Goal: Task Accomplishment & Management: Use online tool/utility

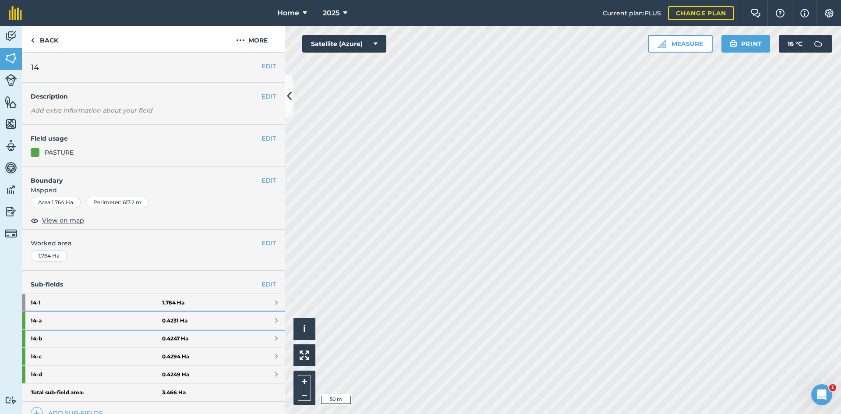
click at [238, 318] on link "14 - a 0.4231 Ha" at bounding box center [153, 321] width 263 height 18
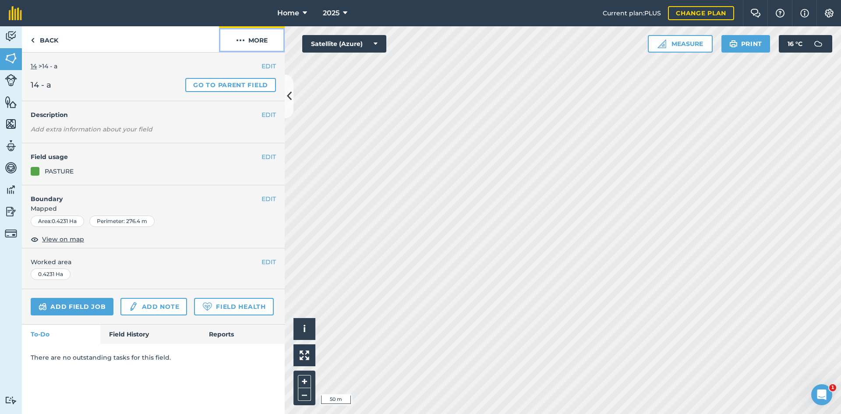
click at [257, 39] on button "More" at bounding box center [252, 39] width 66 height 26
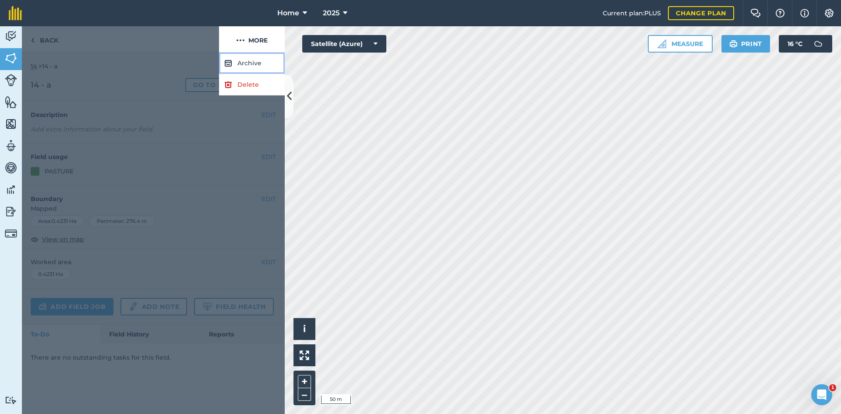
click at [249, 68] on button "Archive" at bounding box center [252, 63] width 66 height 21
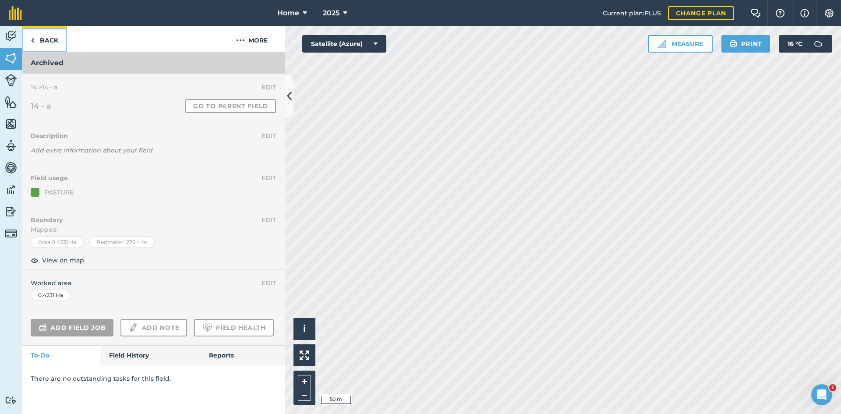
drag, startPoint x: 59, startPoint y: 37, endPoint x: 91, endPoint y: 93, distance: 64.6
click at [59, 38] on link "Back" at bounding box center [44, 39] width 45 height 26
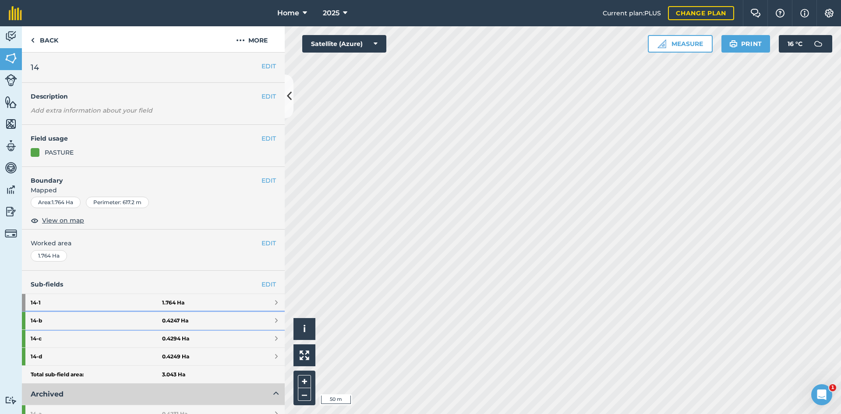
click at [192, 327] on link "14 - b 0.4247 Ha" at bounding box center [153, 321] width 263 height 18
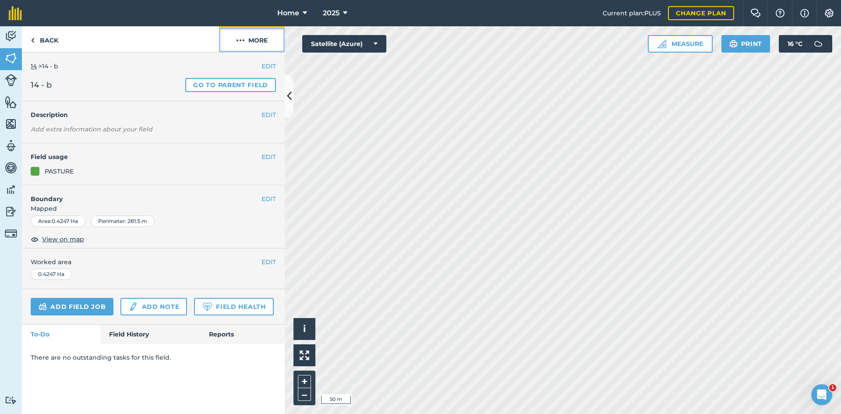
click at [264, 37] on button "More" at bounding box center [252, 39] width 66 height 26
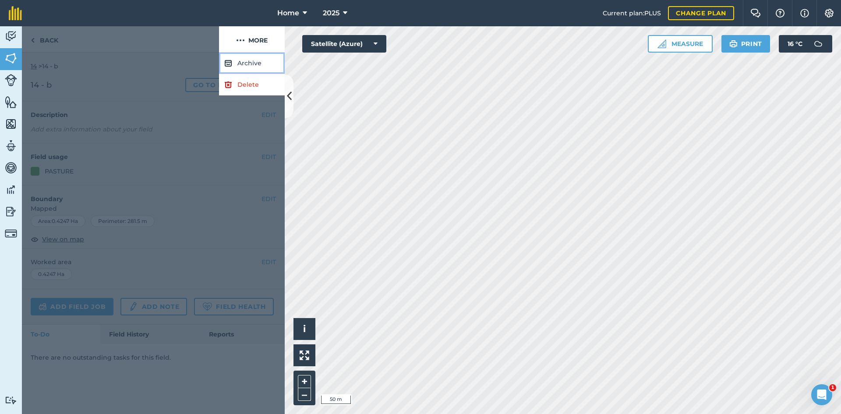
click at [241, 66] on button "Archive" at bounding box center [252, 63] width 66 height 21
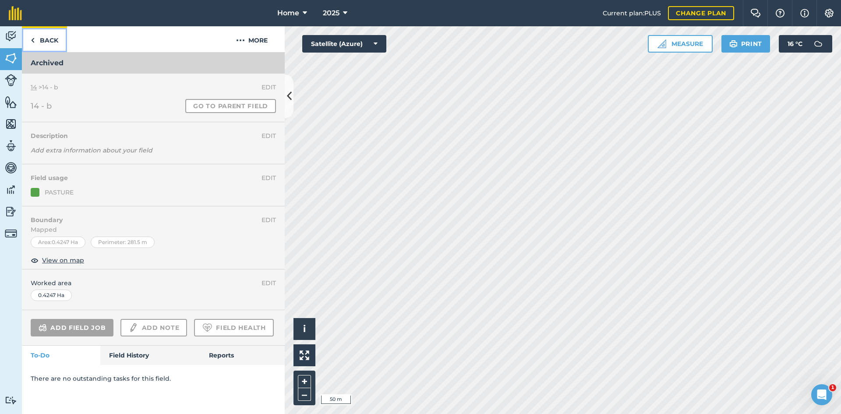
click at [48, 39] on link "Back" at bounding box center [44, 39] width 45 height 26
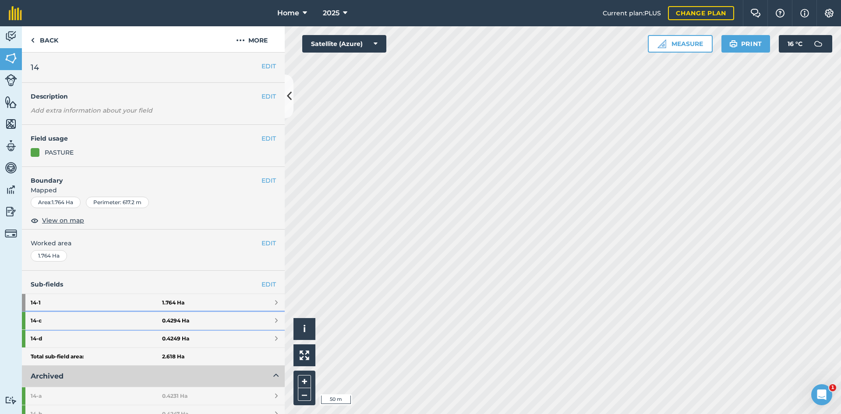
click at [156, 319] on strong "14 - c" at bounding box center [96, 321] width 131 height 18
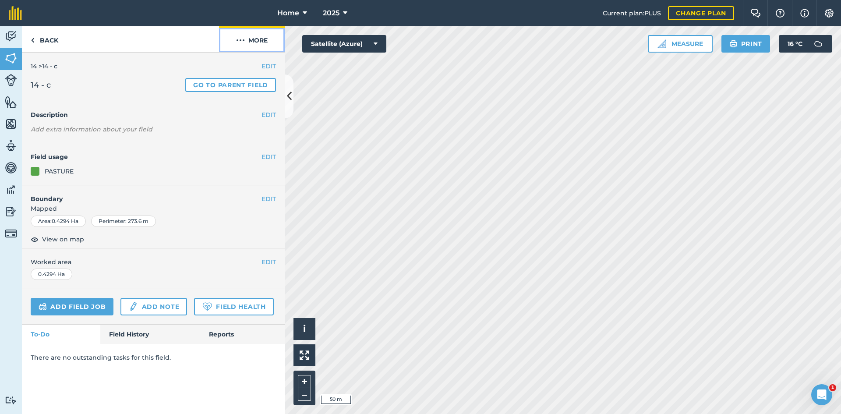
click at [274, 37] on button "More" at bounding box center [252, 39] width 66 height 26
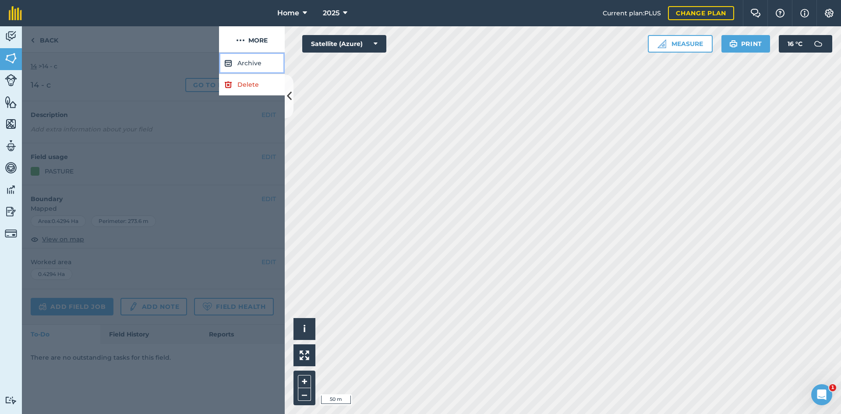
click at [271, 64] on button "Archive" at bounding box center [252, 63] width 66 height 21
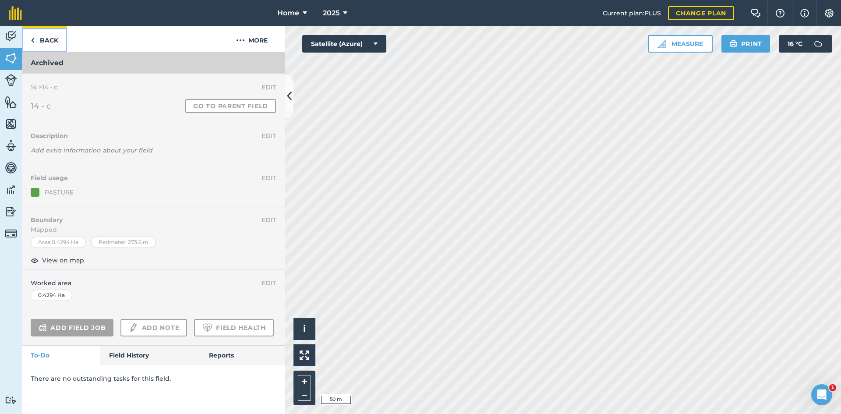
click at [51, 39] on link "Back" at bounding box center [44, 39] width 45 height 26
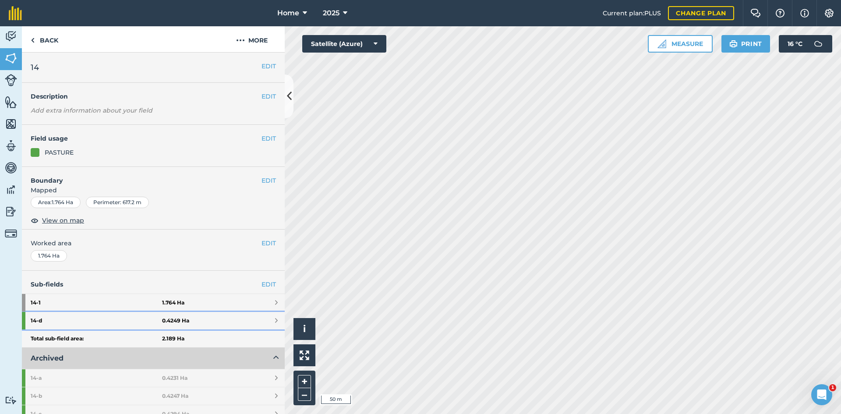
drag, startPoint x: 132, startPoint y: 324, endPoint x: 154, endPoint y: 298, distance: 34.2
click at [132, 324] on strong "14 - d" at bounding box center [96, 321] width 131 height 18
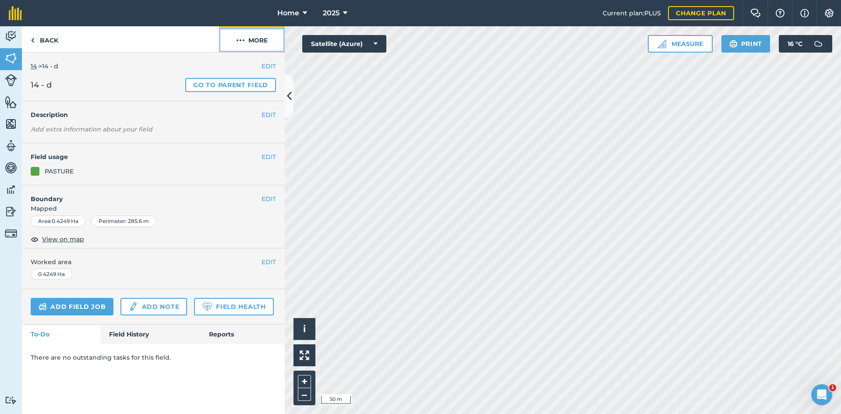
click at [254, 44] on button "More" at bounding box center [252, 39] width 66 height 26
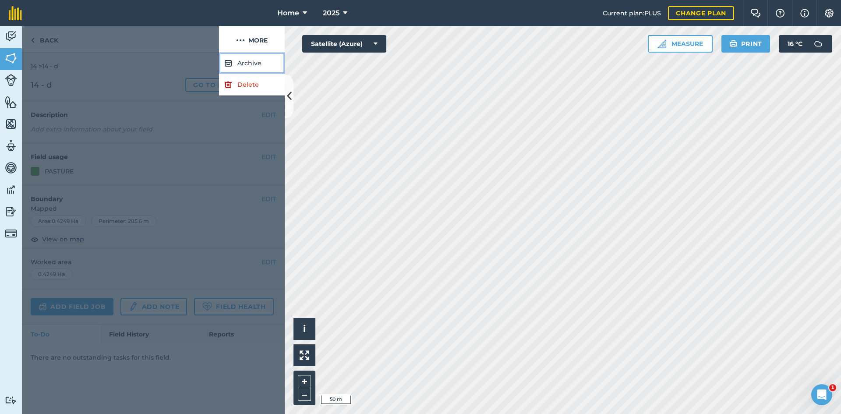
click at [247, 59] on button "Archive" at bounding box center [252, 63] width 66 height 21
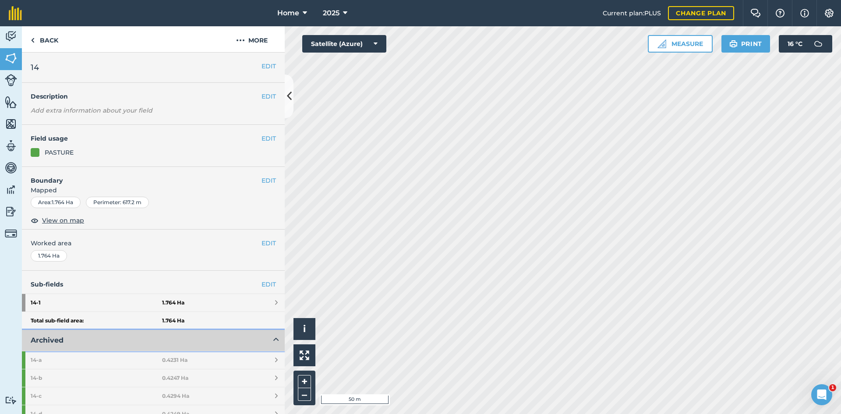
click at [242, 340] on button "Archived" at bounding box center [153, 340] width 263 height 21
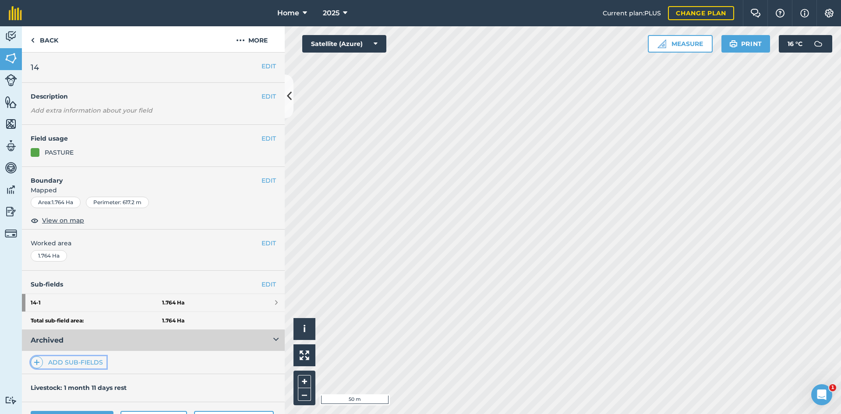
click at [69, 365] on link "Add sub-fields" at bounding box center [69, 362] width 76 height 12
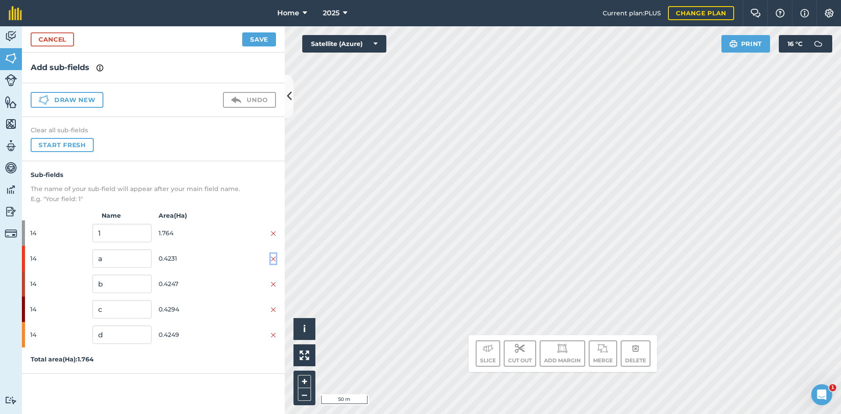
click at [273, 259] on img at bounding box center [273, 259] width 5 height 7
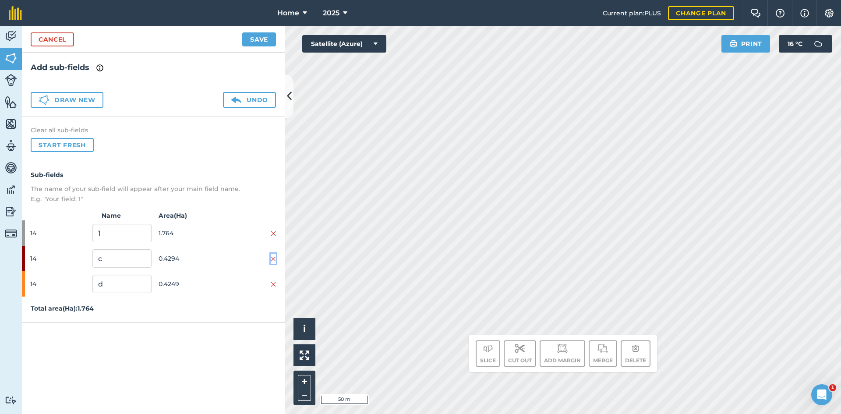
click at [273, 259] on img at bounding box center [273, 259] width 5 height 7
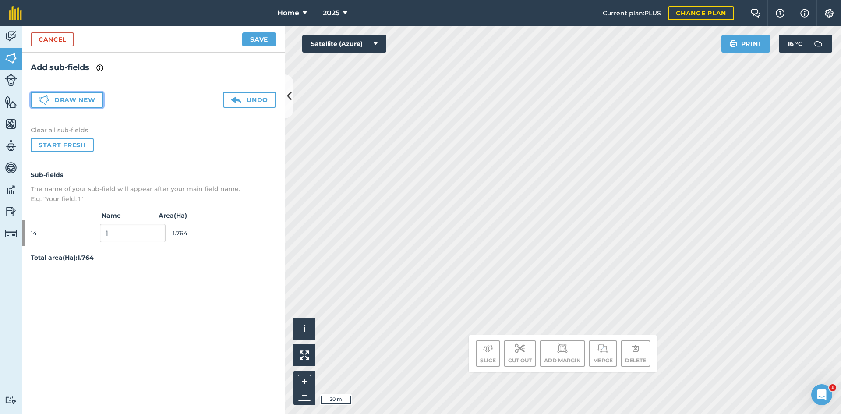
click at [72, 103] on button "Draw new" at bounding box center [67, 100] width 73 height 16
click at [67, 96] on button "Draw new" at bounding box center [67, 100] width 73 height 16
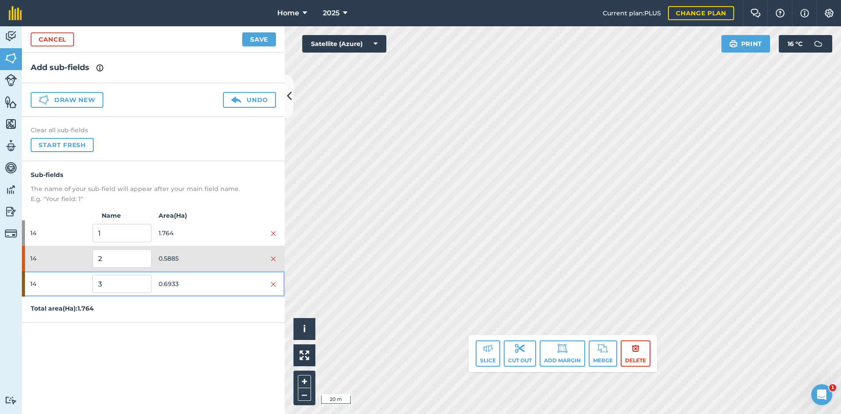
click at [174, 284] on span "0.6933" at bounding box center [188, 284] width 59 height 17
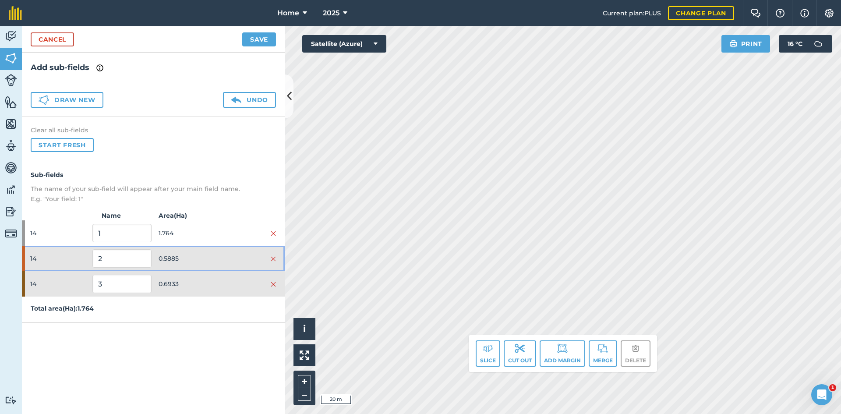
click at [191, 260] on span "0.5885" at bounding box center [188, 258] width 59 height 17
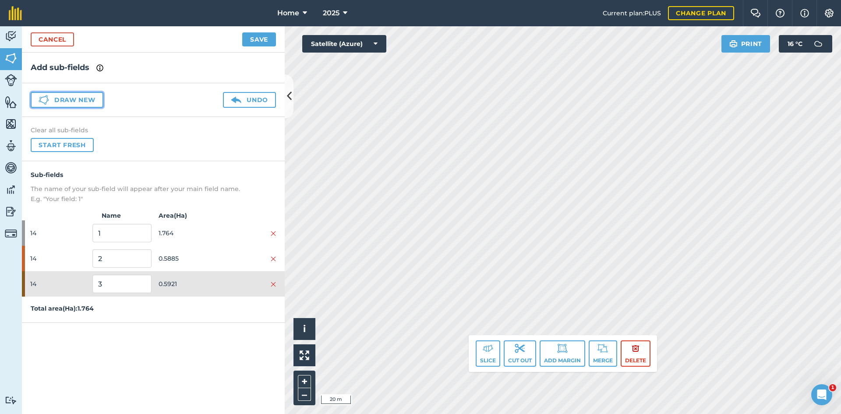
drag, startPoint x: 77, startPoint y: 92, endPoint x: 80, endPoint y: 99, distance: 7.1
click at [77, 93] on button "Draw new" at bounding box center [67, 100] width 73 height 16
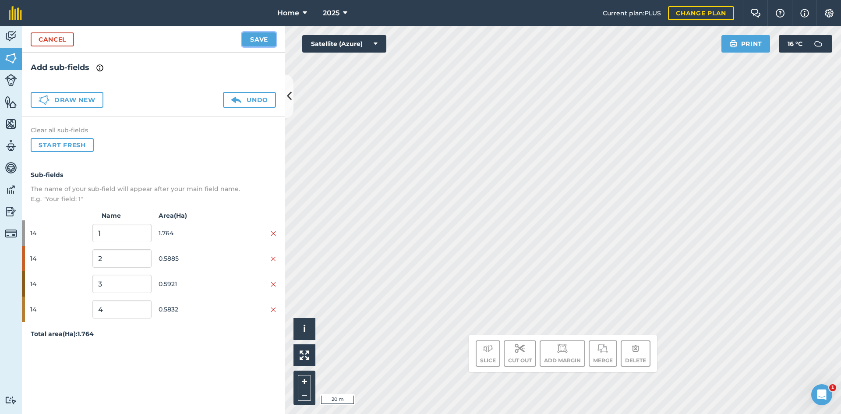
click at [258, 36] on button "Save" at bounding box center [259, 39] width 34 height 14
